Goal: Transaction & Acquisition: Purchase product/service

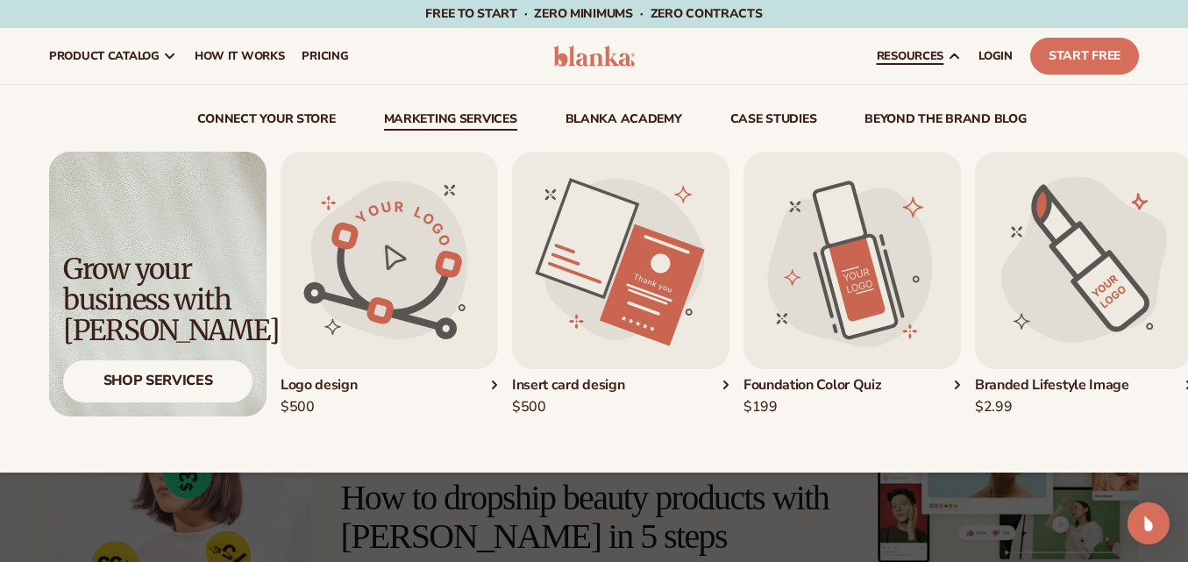
click at [393, 277] on img "1 / 5" at bounding box center [388, 260] width 217 height 217
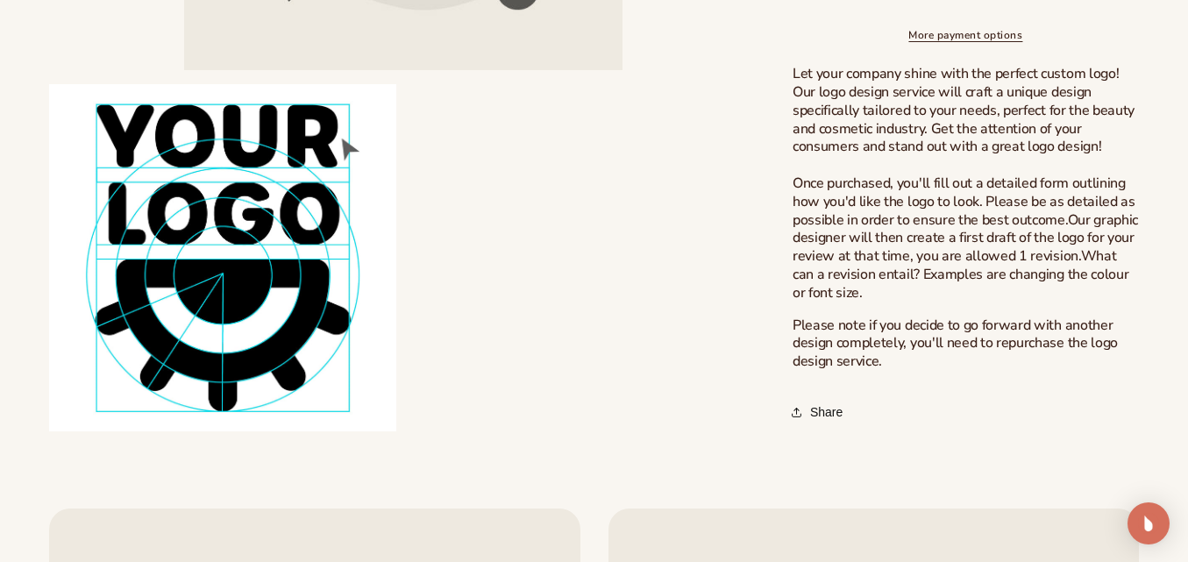
scroll to position [517, 0]
